Goal: Check status

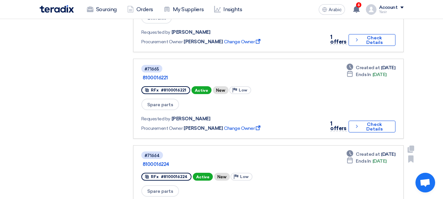
scroll to position [459, 0]
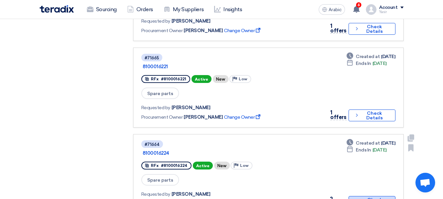
click at [361, 198] on font "Check Details" at bounding box center [375, 202] width 28 height 9
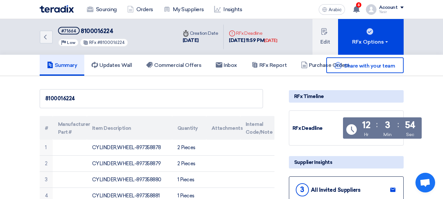
click at [56, 41] on div "Back #71664 8100016224 Priority Low RFx #8100016224" at bounding box center [109, 37] width 138 height 36
click at [51, 41] on link "Back" at bounding box center [46, 37] width 13 height 13
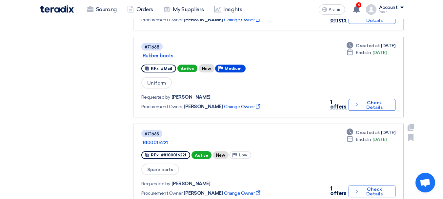
scroll to position [394, 0]
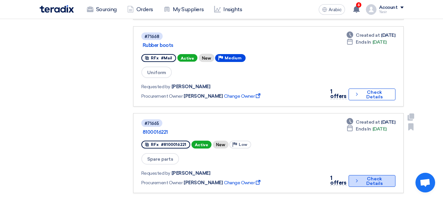
click at [361, 177] on font "Check Details" at bounding box center [375, 181] width 28 height 9
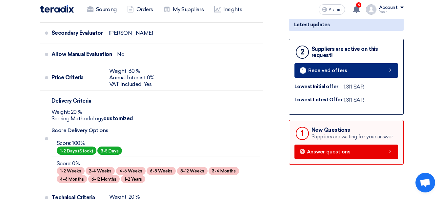
click at [383, 70] on link "1 Received offers" at bounding box center [347, 70] width 104 height 14
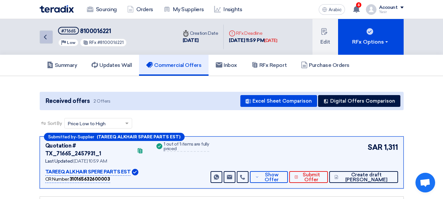
click at [51, 41] on link "Back" at bounding box center [46, 37] width 13 height 13
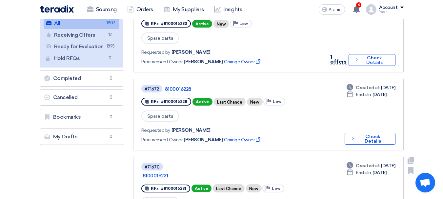
scroll to position [131, 0]
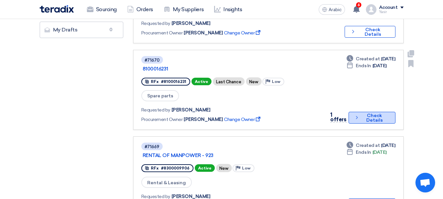
click at [375, 113] on font "Check Details" at bounding box center [374, 118] width 16 height 10
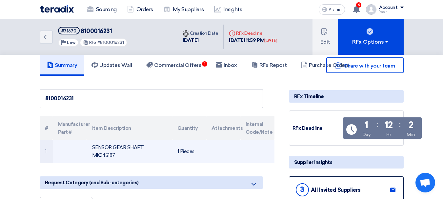
click at [121, 144] on td "SENSOR GEAR SHAFT MK345187" at bounding box center [129, 152] width 85 height 24
click at [115, 146] on font "SENSOR GEAR SHAFT MK345187" at bounding box center [118, 152] width 52 height 14
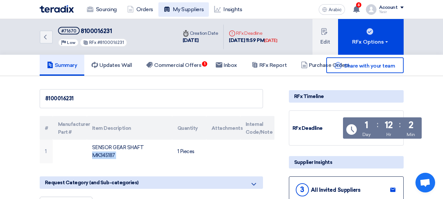
copy tr "SENSOR GEAR SHAFT MK345187"
